Goal: Information Seeking & Learning: Learn about a topic

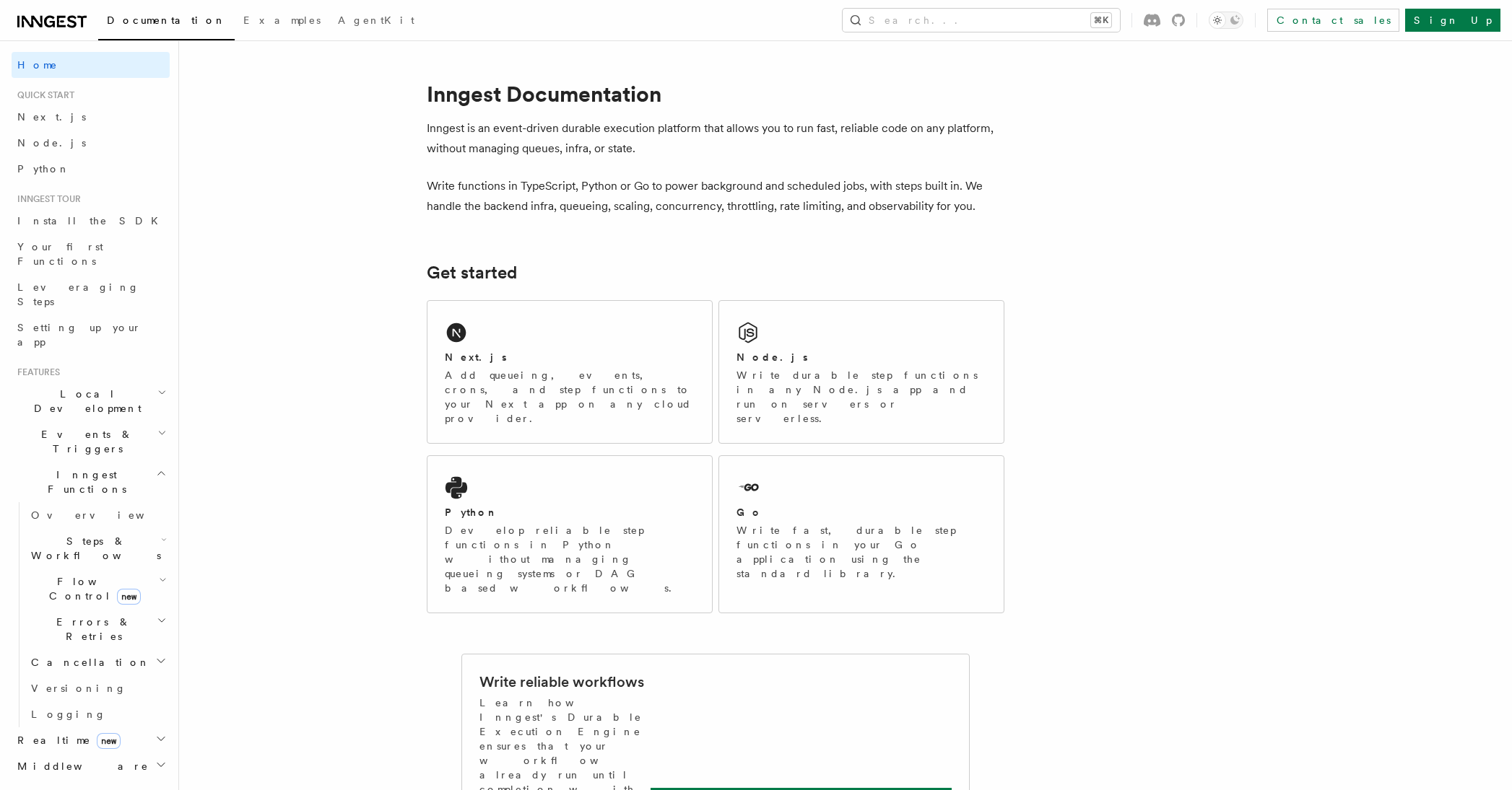
click at [76, 534] on span "Steps & Workflows" at bounding box center [93, 549] width 136 height 29
click at [78, 576] on span "Overview" at bounding box center [119, 582] width 149 height 11
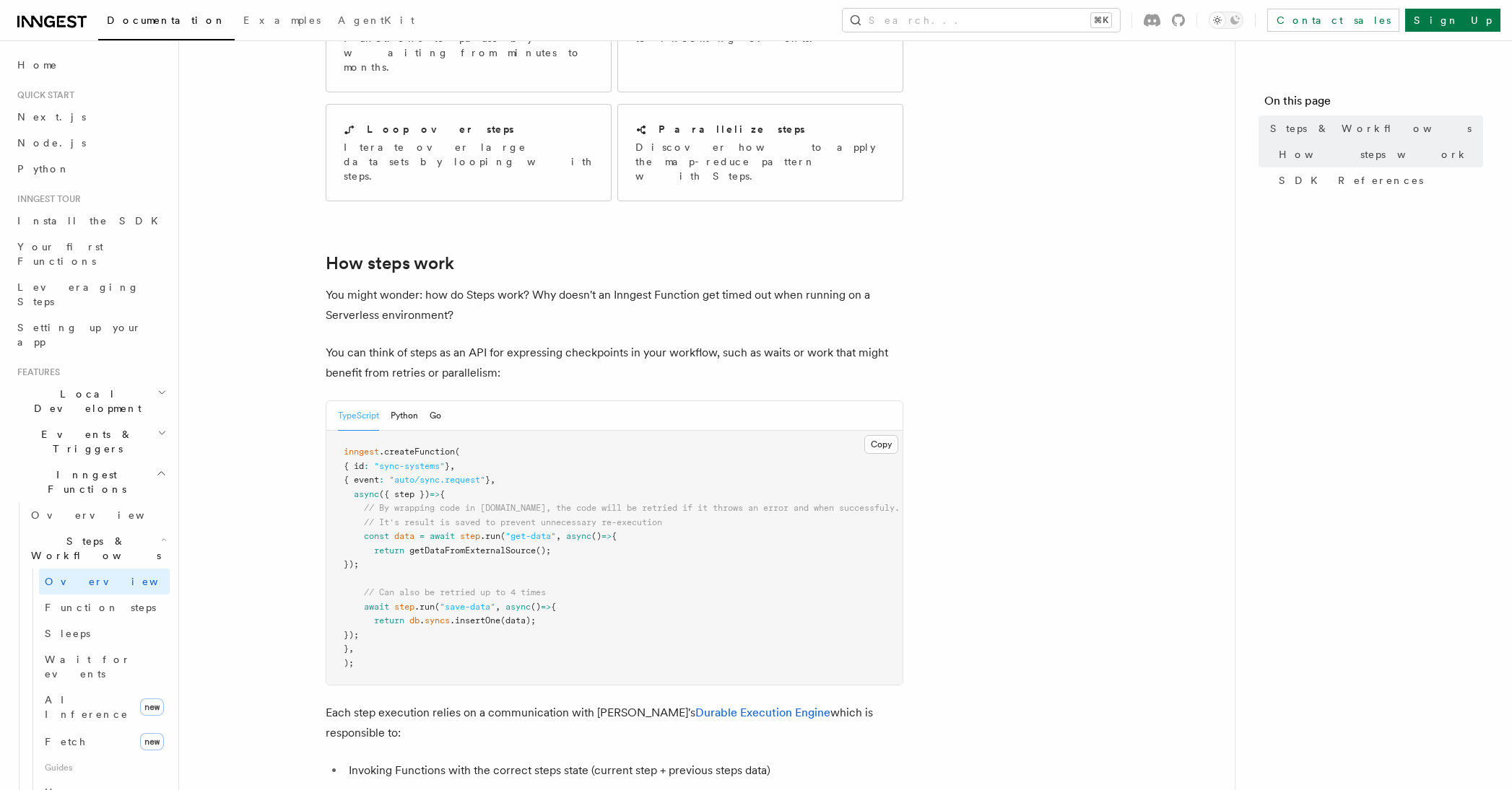
scroll to position [381, 0]
click at [402, 400] on button "Python" at bounding box center [404, 414] width 28 height 30
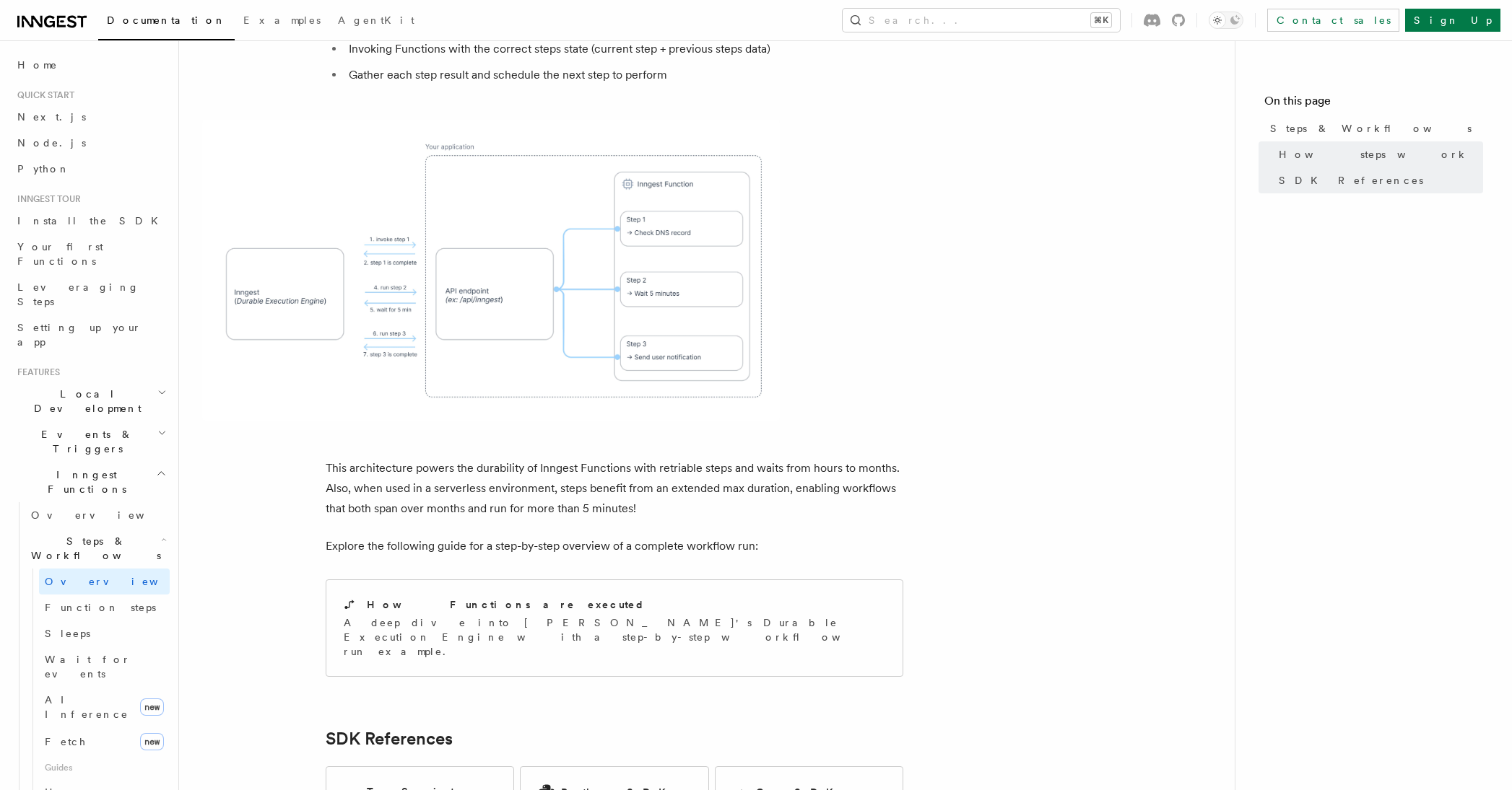
scroll to position [1117, 0]
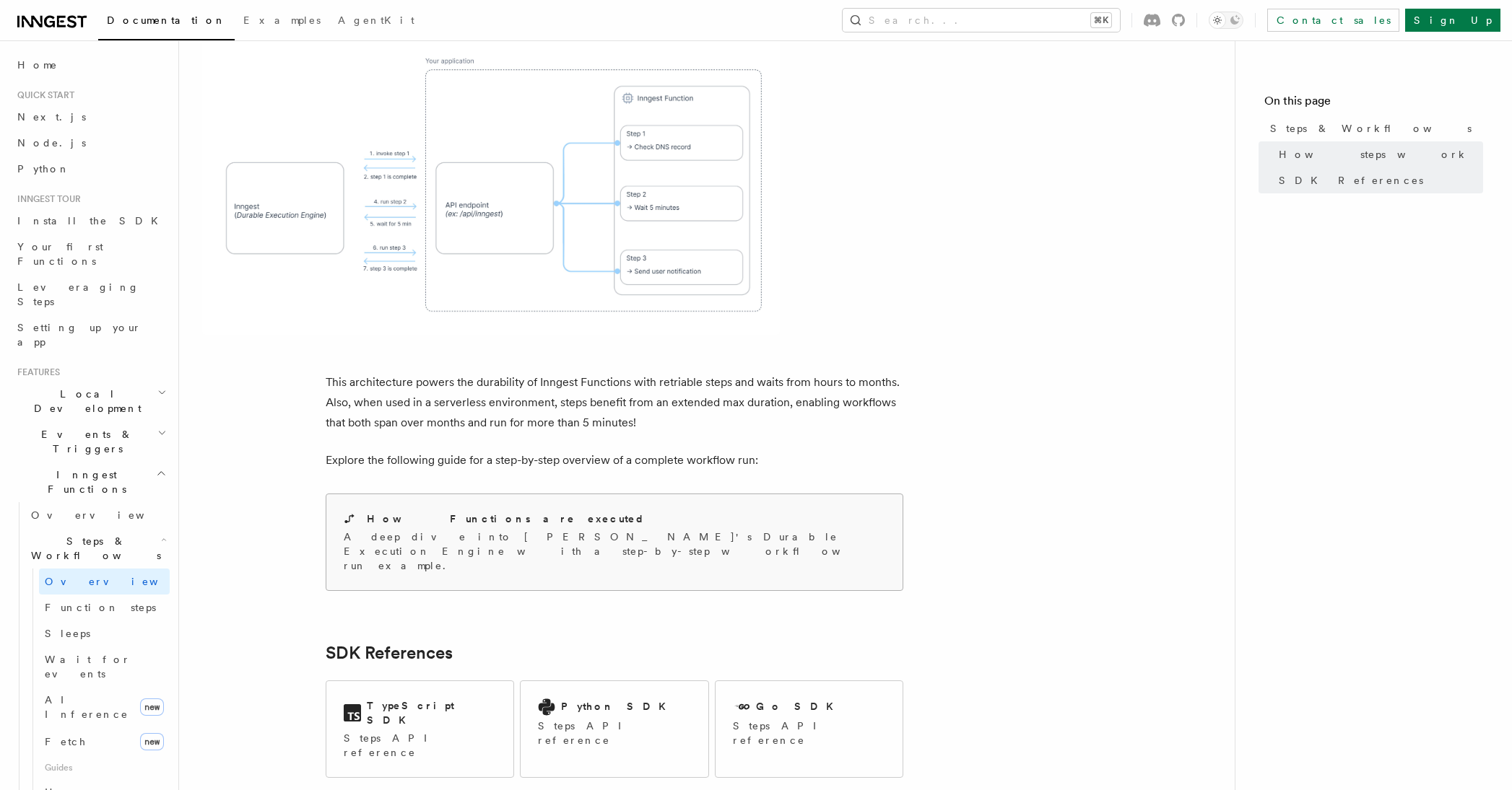
click at [591, 529] on p "A deep dive into Inngest's Durable Execution Engine with a step-by-step workflo…" at bounding box center [614, 550] width 542 height 43
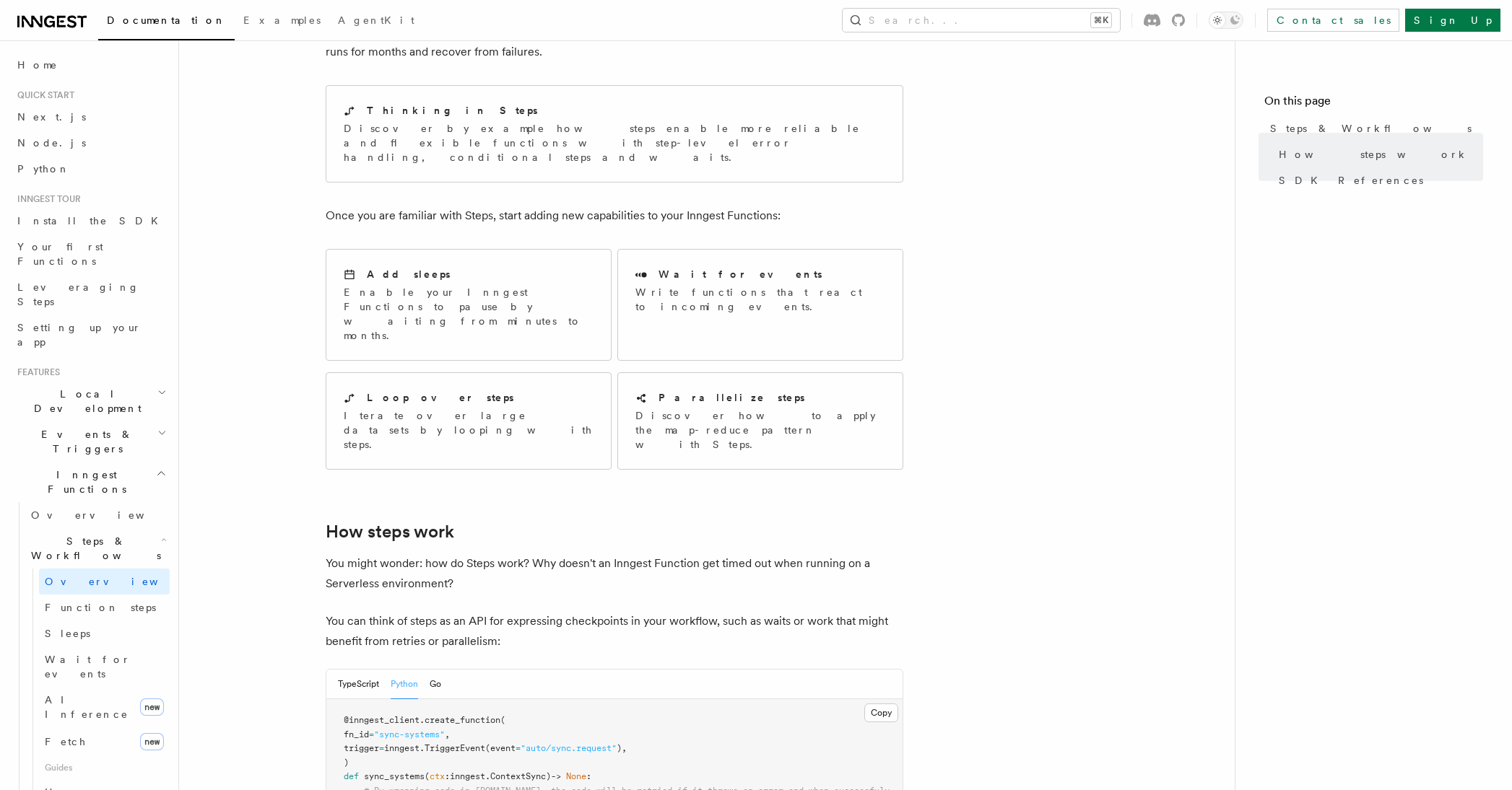
scroll to position [0, 0]
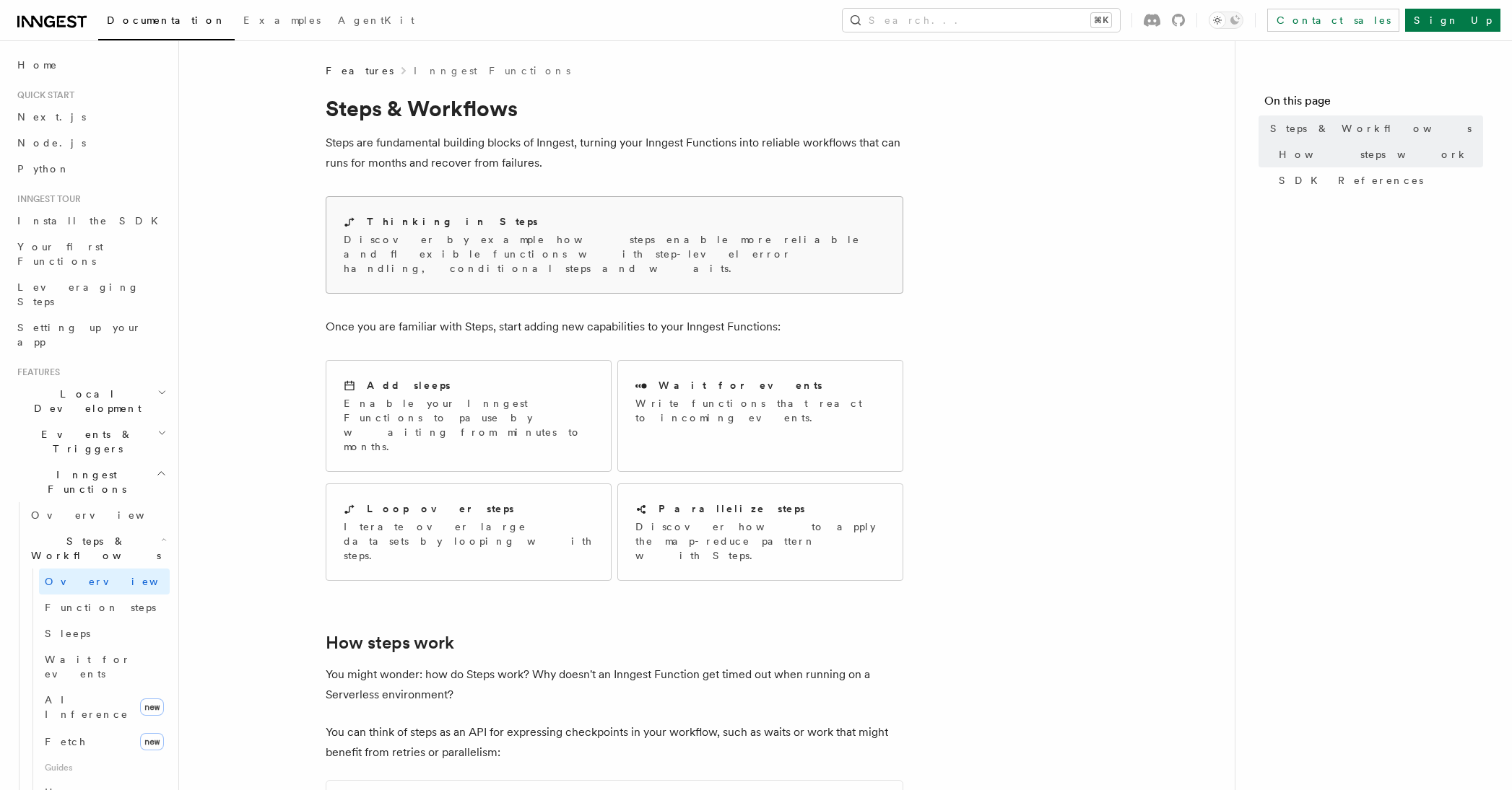
click at [459, 247] on p "Discover by example how steps enable more reliable and flexible functions with …" at bounding box center [614, 253] width 542 height 43
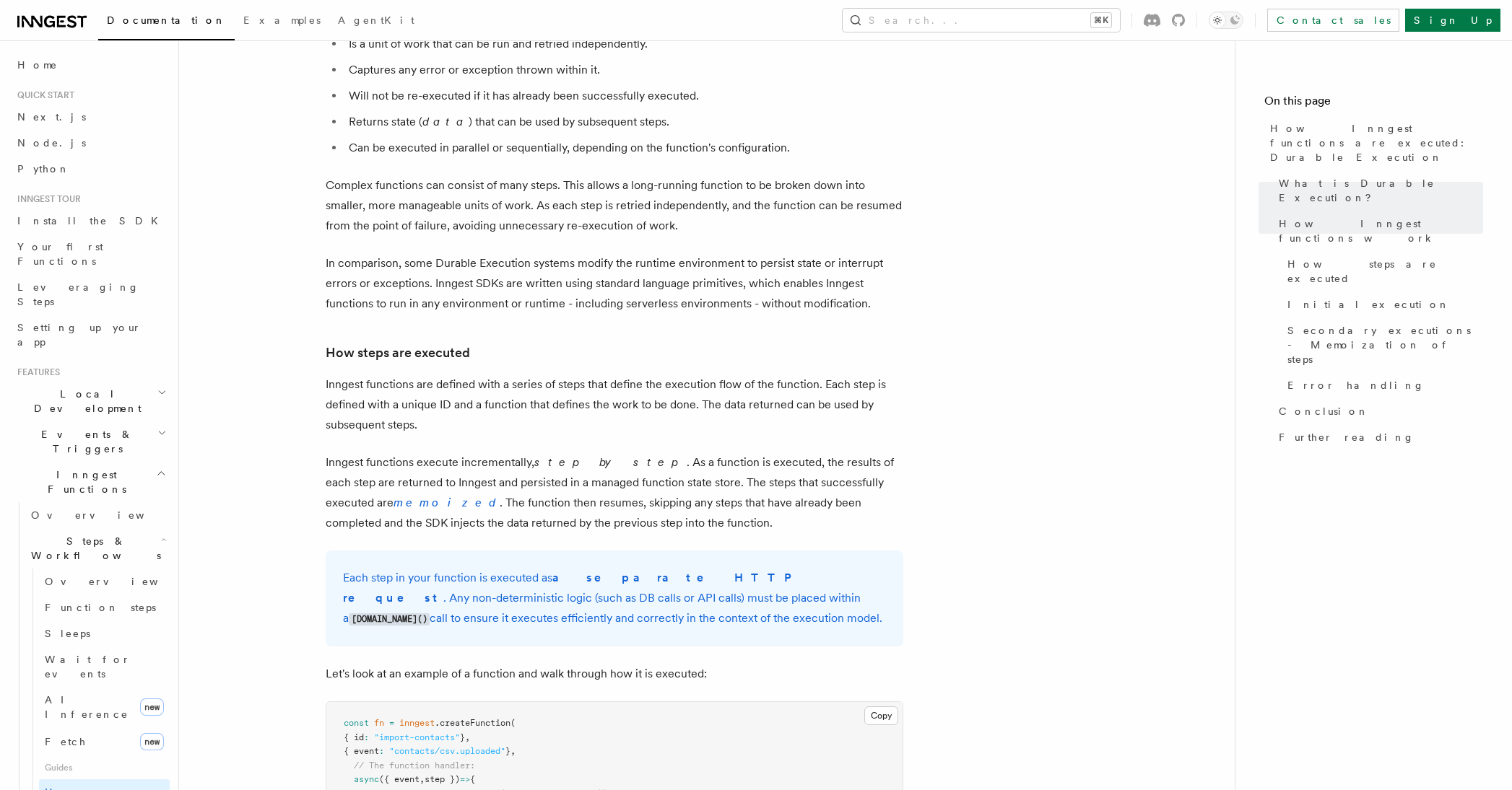
scroll to position [857, 0]
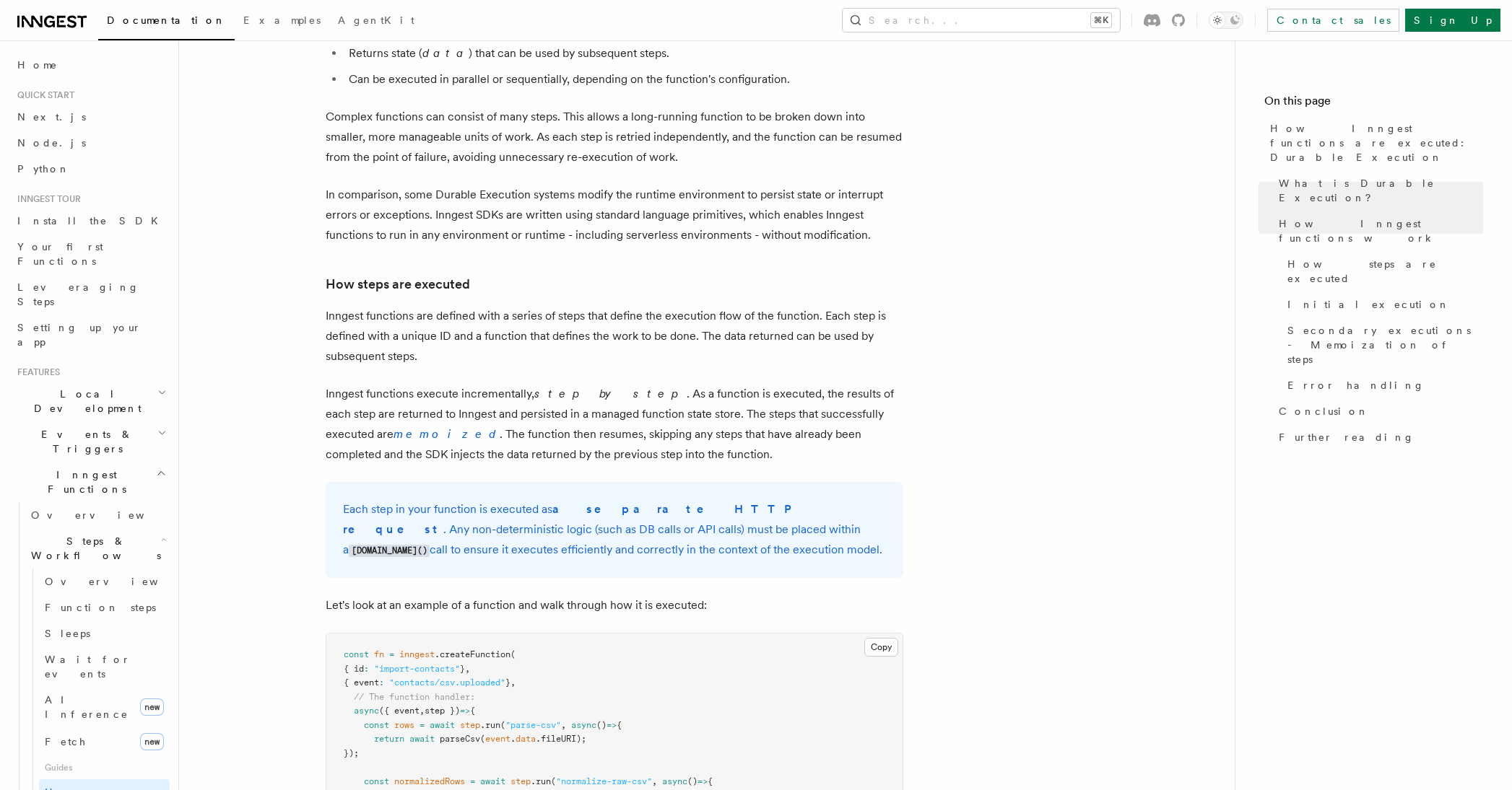
click at [394, 427] on em "memoized" at bounding box center [446, 434] width 106 height 14
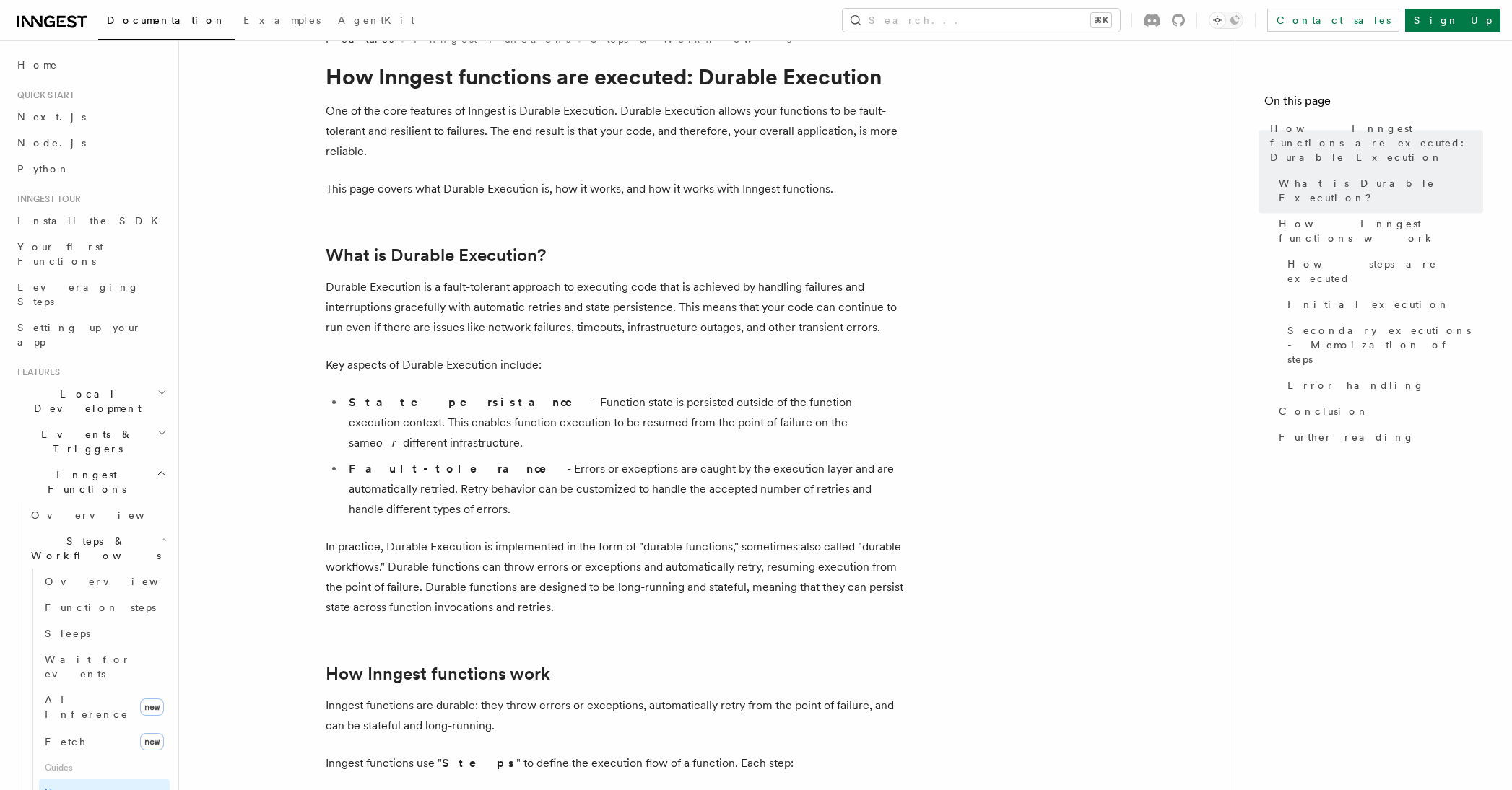
scroll to position [0, 0]
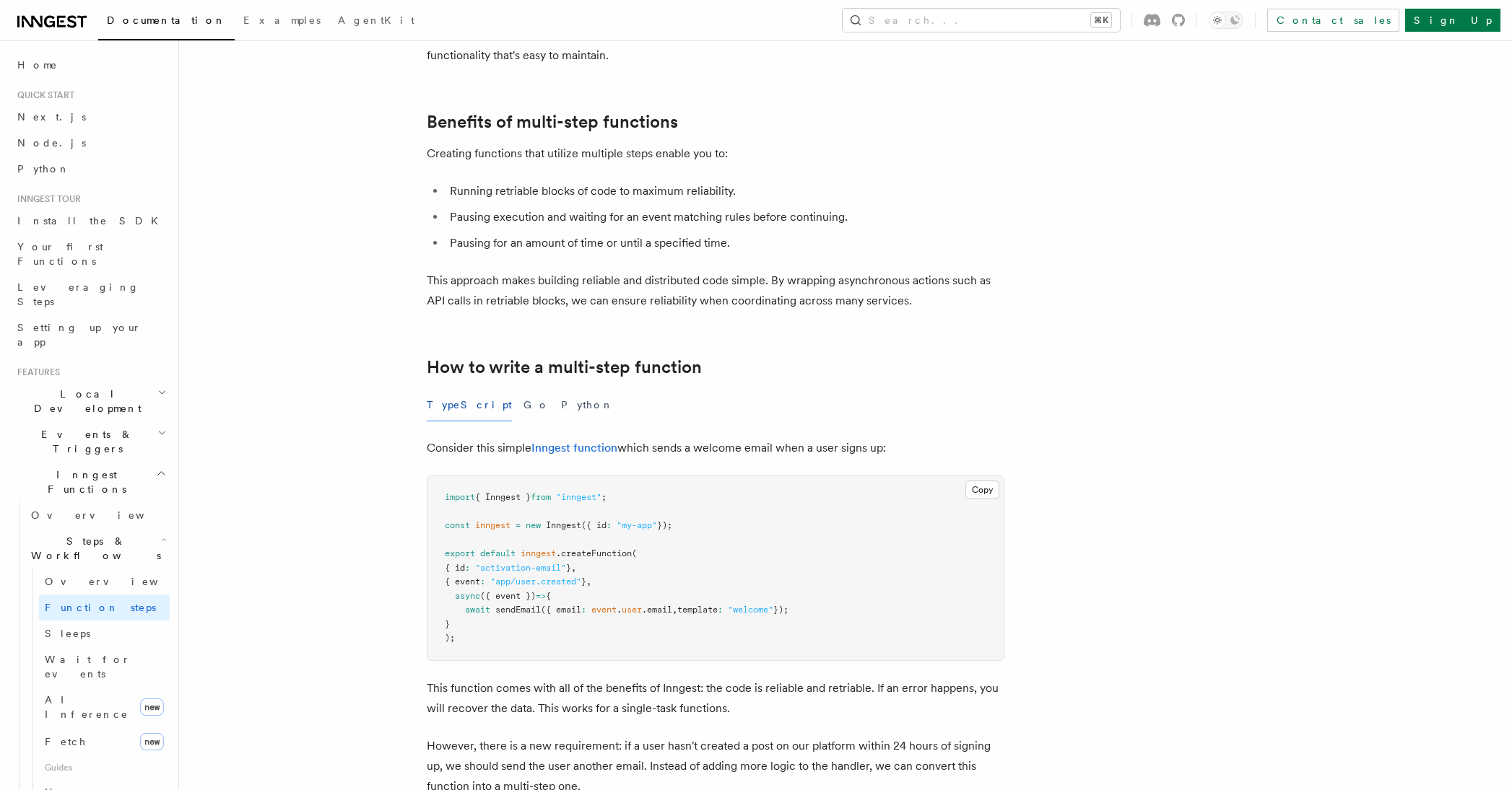
scroll to position [166, 0]
click at [561, 404] on button "Python" at bounding box center [587, 405] width 53 height 32
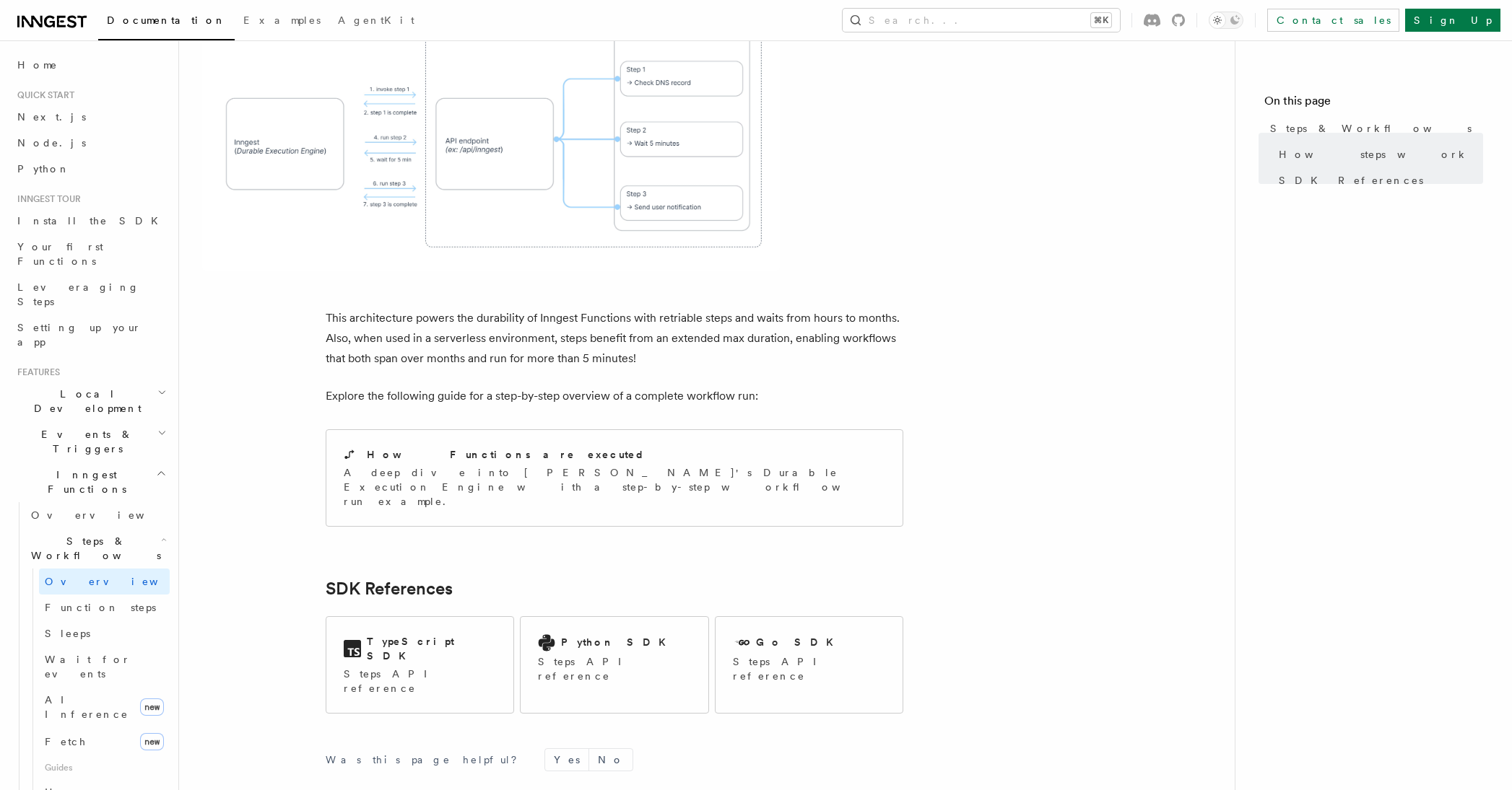
scroll to position [1246, 0]
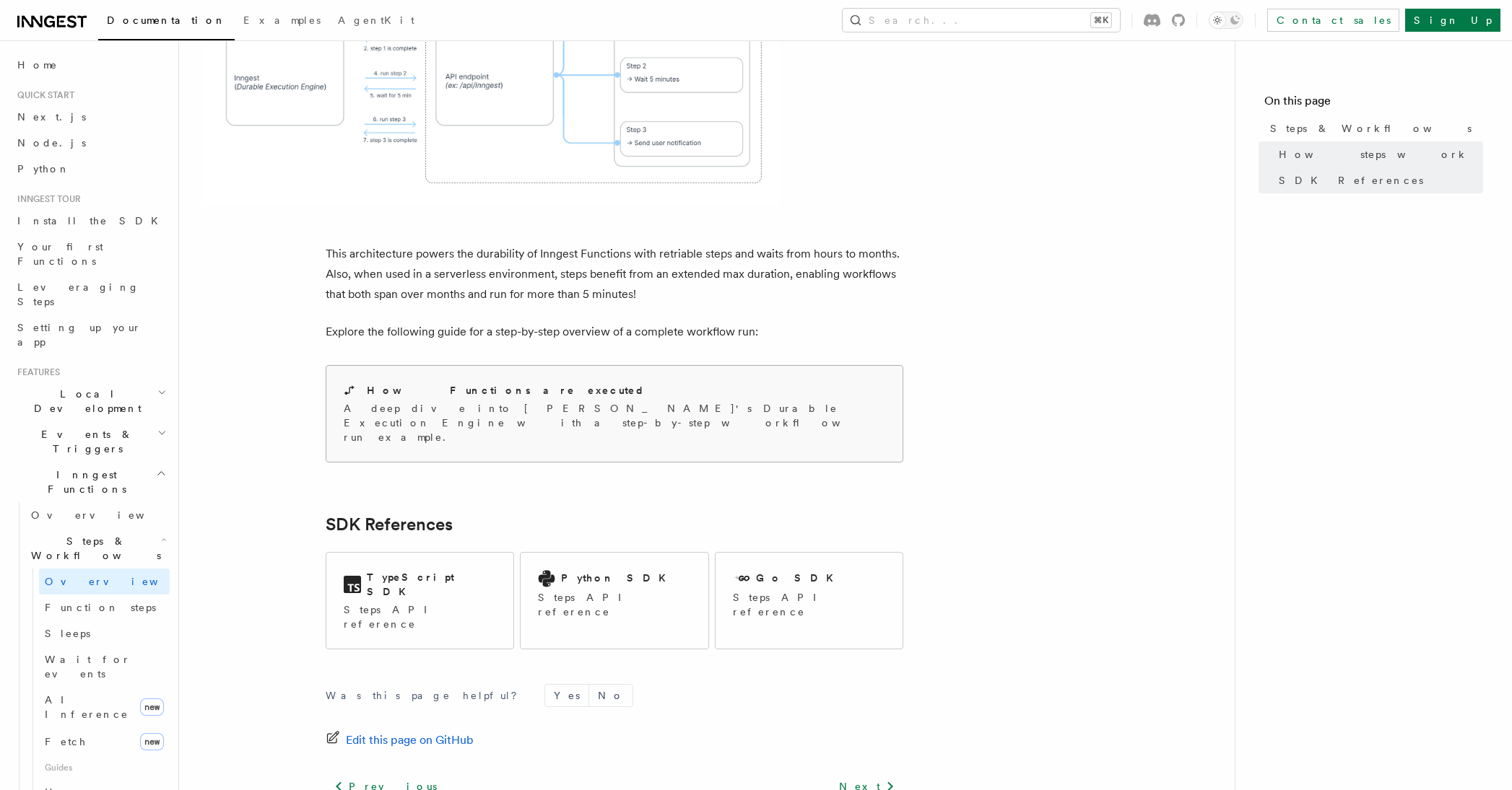
click at [441, 401] on p "A deep dive into Inngest's Durable Execution Engine with a step-by-step workflo…" at bounding box center [614, 423] width 542 height 43
